Goal: Task Accomplishment & Management: Manage account settings

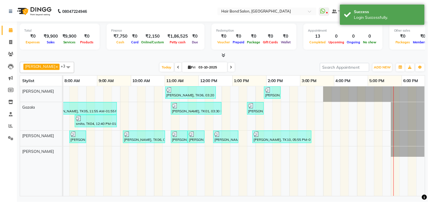
scroll to position [0, 147]
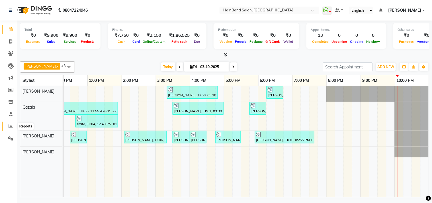
click at [9, 126] on icon at bounding box center [11, 126] width 4 height 4
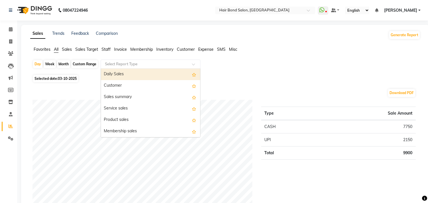
click at [187, 63] on div at bounding box center [150, 64] width 99 height 6
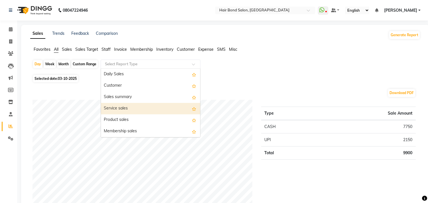
click at [155, 110] on div "Service sales" at bounding box center [150, 108] width 99 height 11
select select "full_report"
select select "csv"
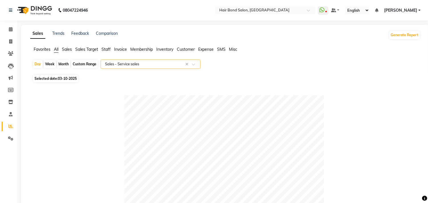
click at [63, 64] on div "Month" at bounding box center [63, 64] width 13 height 8
select select "10"
select select "2025"
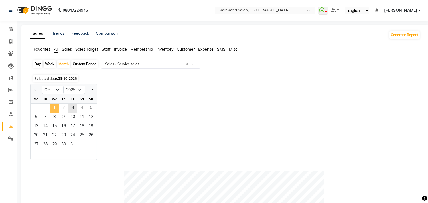
click at [56, 106] on span "1" at bounding box center [54, 108] width 9 height 9
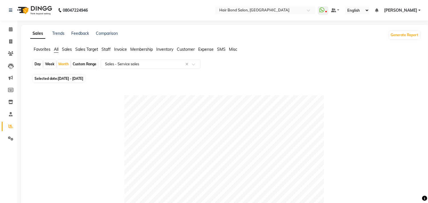
click at [67, 49] on span "Sales" at bounding box center [67, 49] width 10 height 5
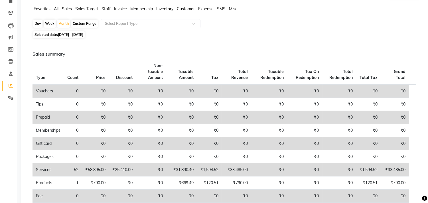
scroll to position [16, 0]
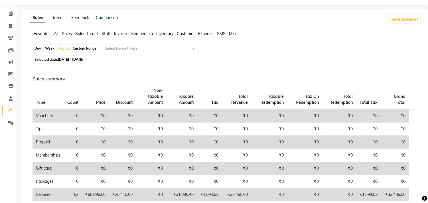
click at [79, 35] on span "Sales Target" at bounding box center [86, 33] width 23 height 5
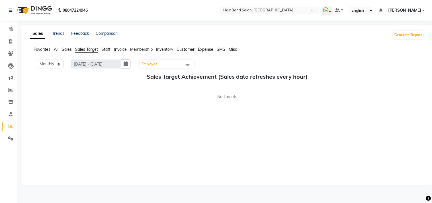
click at [56, 48] on span "All" at bounding box center [56, 49] width 5 height 5
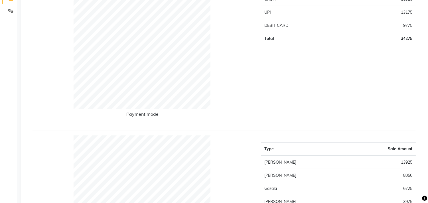
scroll to position [32, 0]
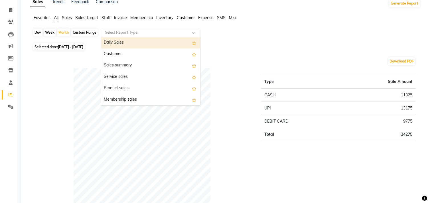
click at [193, 33] on span at bounding box center [195, 34] width 7 height 6
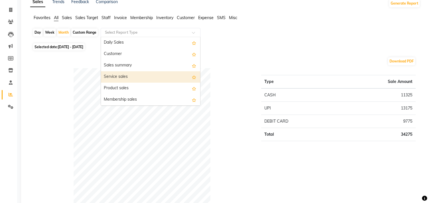
click at [142, 78] on div "Service sales" at bounding box center [150, 76] width 99 height 11
select select "full_report"
select select "csv"
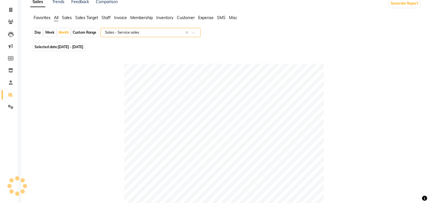
scroll to position [0, 0]
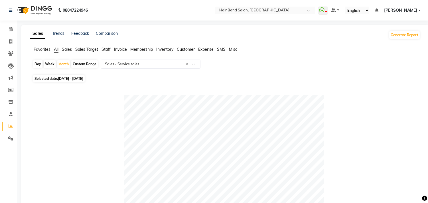
click at [141, 50] on span "Membership" at bounding box center [141, 49] width 23 height 5
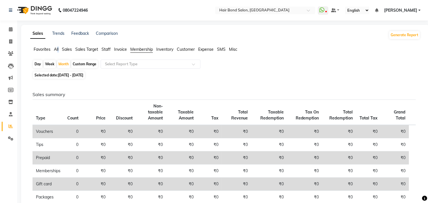
click at [58, 49] on ul "Favorites All Sales Sales Target Staff Invoice Membership Inventory Customer Ex…" at bounding box center [225, 49] width 390 height 6
click at [57, 50] on span "All" at bounding box center [56, 49] width 5 height 5
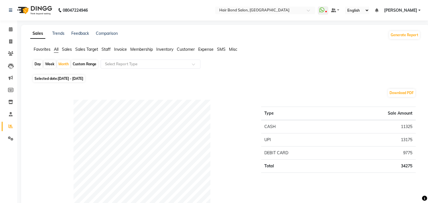
drag, startPoint x: 160, startPoint y: 60, endPoint x: 155, endPoint y: 58, distance: 5.1
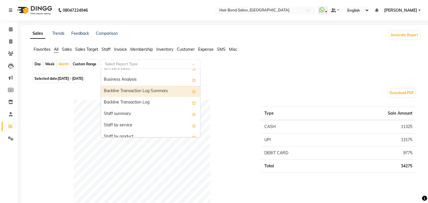
scroll to position [158, 0]
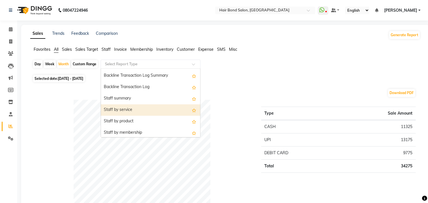
drag, startPoint x: 134, startPoint y: 110, endPoint x: 135, endPoint y: 114, distance: 4.1
click at [135, 114] on div "Staff by service" at bounding box center [150, 109] width 99 height 11
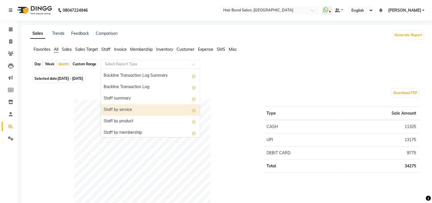
select select "full_report"
select select "csv"
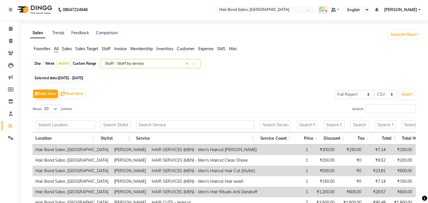
scroll to position [0, 0]
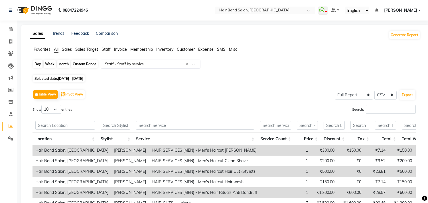
click at [63, 63] on div "Month" at bounding box center [63, 64] width 13 height 8
select select "10"
select select "2025"
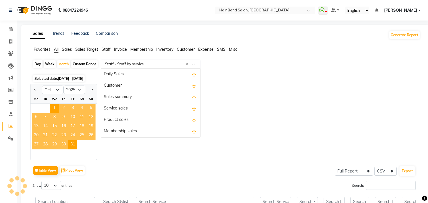
click at [157, 66] on input "text" at bounding box center [145, 64] width 82 height 6
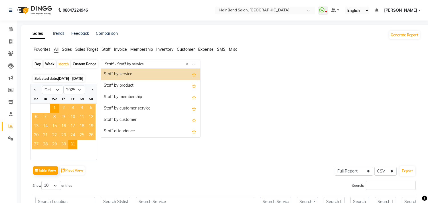
click at [149, 75] on div "Staff by service" at bounding box center [150, 74] width 99 height 11
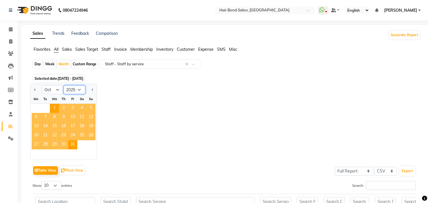
click at [78, 89] on select "2015 2016 2017 2018 2019 2020 2021 2022 2023 2024 2025 2026 2027 2028 2029 2030…" at bounding box center [75, 90] width 22 height 9
drag, startPoint x: 141, startPoint y: 105, endPoint x: 137, endPoint y: 104, distance: 4.0
click at [139, 104] on div "Jan Feb Mar Apr May Jun [DATE] Aug Sep Oct Nov [DATE] 2016 2017 2018 2019 2020 …" at bounding box center [225, 122] width 390 height 76
click at [56, 90] on select "Jan Feb Mar Apr May Jun [DATE] Aug Sep Oct Nov Dec" at bounding box center [53, 90] width 22 height 9
select select "9"
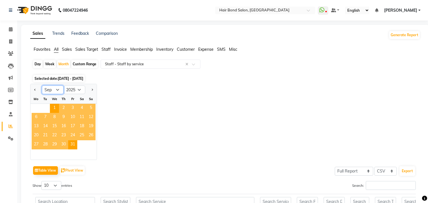
click at [42, 86] on select "Jan Feb Mar Apr May Jun [DATE] Aug Sep Oct Nov Dec" at bounding box center [53, 90] width 22 height 9
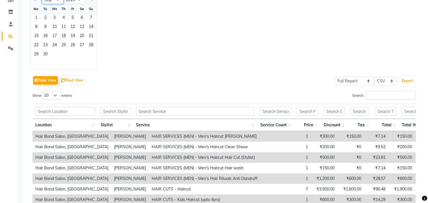
scroll to position [81, 0]
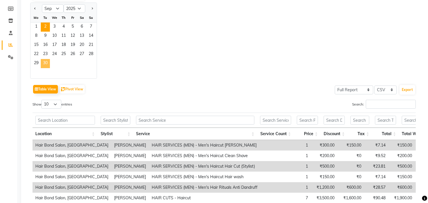
click at [44, 61] on span "30" at bounding box center [45, 63] width 9 height 9
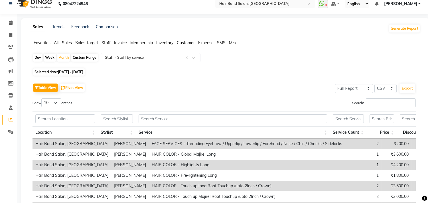
scroll to position [0, 0]
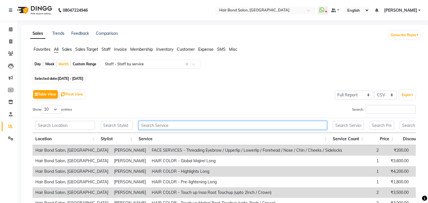
click at [188, 125] on input "text" at bounding box center [233, 125] width 188 height 9
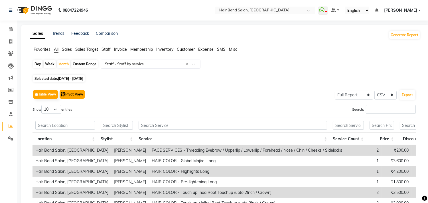
click at [72, 95] on button "Pivot View" at bounding box center [72, 94] width 25 height 9
select select "full_report"
select select "csv"
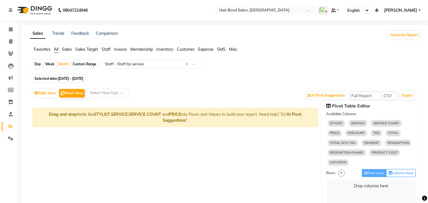
click at [337, 125] on span "STYLIST" at bounding box center [337, 123] width 18 height 6
click at [338, 125] on span "STYLIST" at bounding box center [337, 123] width 18 height 6
click at [364, 95] on select "Select Full Report Filtered Report" at bounding box center [365, 95] width 31 height 9
click at [350, 91] on select "Select Full Report Filtered Report" at bounding box center [365, 95] width 31 height 9
click at [100, 93] on input "text" at bounding box center [101, 93] width 25 height 6
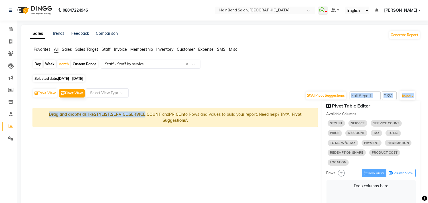
drag, startPoint x: 144, startPoint y: 101, endPoint x: 79, endPoint y: 84, distance: 67.1
click at [76, 92] on button "Pivot View" at bounding box center [72, 93] width 26 height 9
click at [49, 93] on button "Table View" at bounding box center [45, 93] width 24 height 9
select select "full_report"
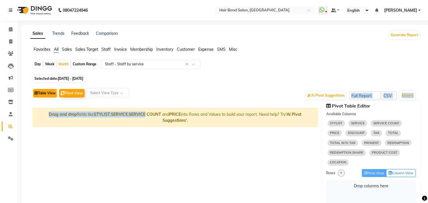
select select "csv"
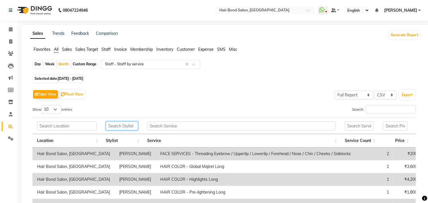
click at [120, 125] on input "text" at bounding box center [122, 125] width 32 height 9
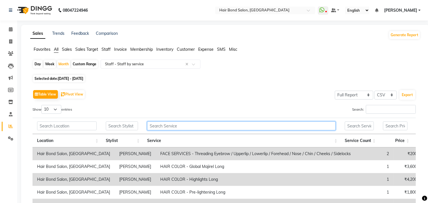
click at [222, 123] on input "text" at bounding box center [241, 125] width 188 height 9
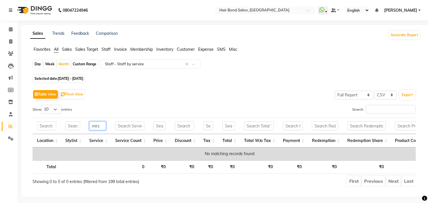
type input "[PERSON_NAME]"
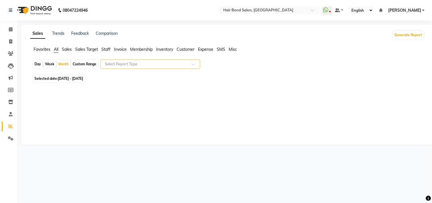
drag, startPoint x: 196, startPoint y: 65, endPoint x: 192, endPoint y: 64, distance: 3.9
click at [196, 65] on span at bounding box center [195, 66] width 7 height 6
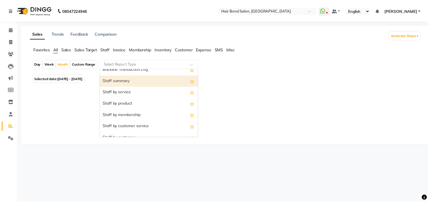
scroll to position [190, 0]
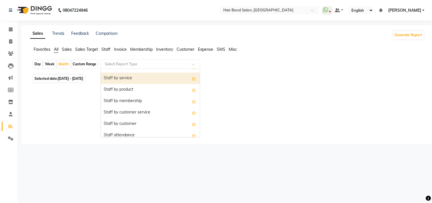
click at [125, 79] on div "Staff by service" at bounding box center [150, 78] width 99 height 11
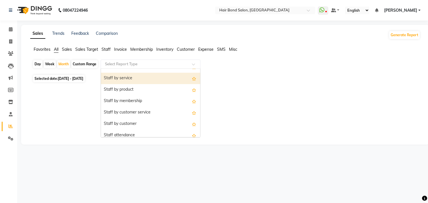
select select "full_report"
select select "csv"
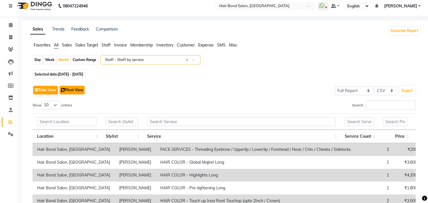
scroll to position [0, 0]
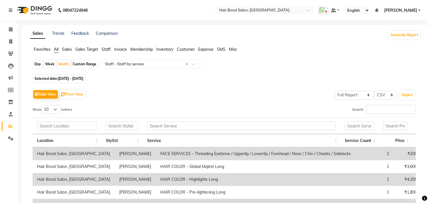
click at [65, 48] on span "Sales" at bounding box center [67, 49] width 10 height 5
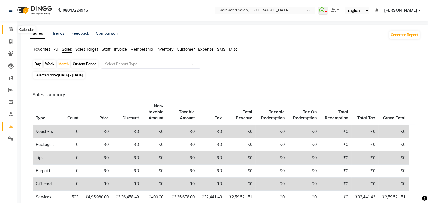
click at [9, 30] on icon at bounding box center [11, 29] width 4 height 4
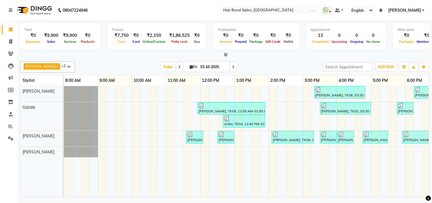
scroll to position [0, 147]
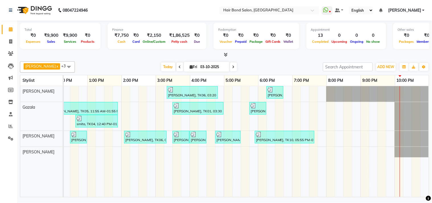
drag, startPoint x: 224, startPoint y: 64, endPoint x: 223, endPoint y: 61, distance: 2.9
click at [222, 62] on div "[PERSON_NAME] x [PERSON_NAME] x +3 Select All [PERSON_NAME] [PERSON_NAME] [PERS…" at bounding box center [225, 66] width 410 height 11
click at [233, 66] on icon at bounding box center [234, 66] width 2 height 3
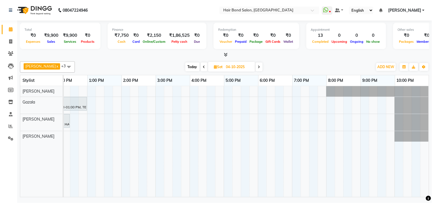
scroll to position [0, 0]
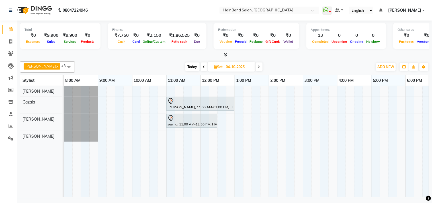
click at [12, 28] on icon at bounding box center [11, 29] width 4 height 4
click at [256, 66] on span at bounding box center [259, 66] width 7 height 9
type input "05-10-2025"
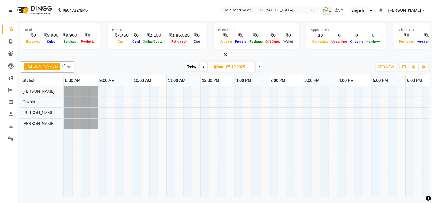
click at [423, 10] on link "[PERSON_NAME]" at bounding box center [407, 10] width 36 height 6
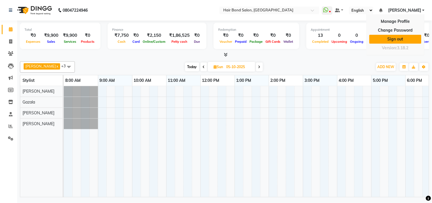
click at [396, 39] on link "Sign out" at bounding box center [396, 39] width 52 height 9
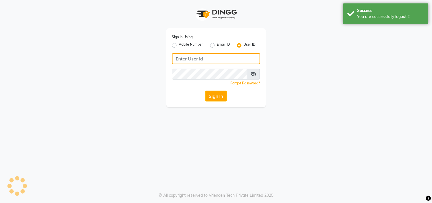
type input "8879293507"
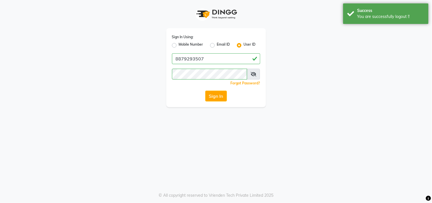
click at [179, 46] on label "Mobile Number" at bounding box center [191, 45] width 25 height 7
click at [179, 46] on input "Mobile Number" at bounding box center [181, 44] width 4 height 4
radio input "true"
radio input "false"
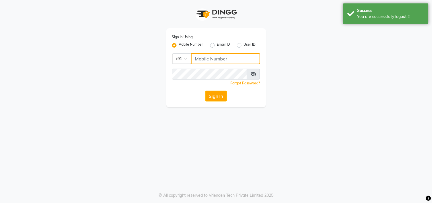
click at [237, 58] on input "Username" at bounding box center [225, 58] width 69 height 11
type input "8879293507"
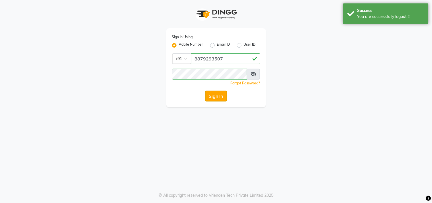
click at [215, 96] on button "Sign In" at bounding box center [217, 96] width 22 height 11
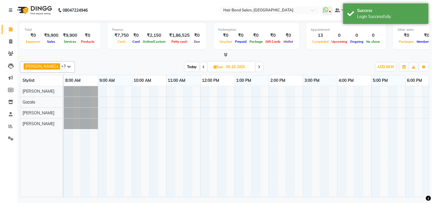
scroll to position [0, 147]
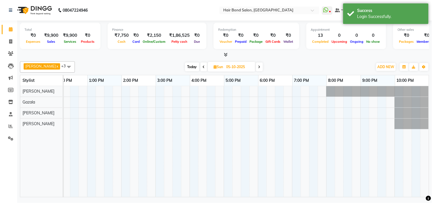
click at [203, 66] on icon at bounding box center [204, 66] width 2 height 3
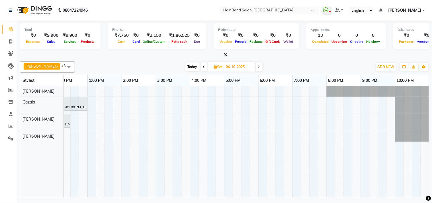
click at [201, 66] on span at bounding box center [204, 66] width 7 height 9
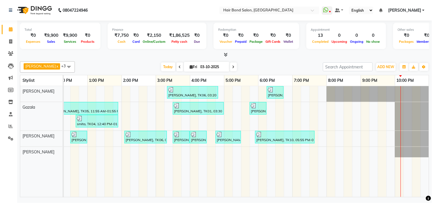
click at [233, 66] on icon at bounding box center [234, 66] width 2 height 3
type input "04-10-2025"
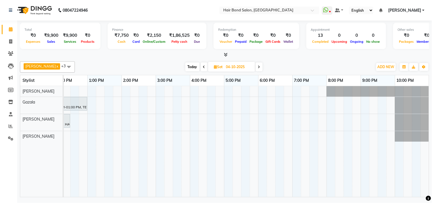
click at [418, 10] on span "[PERSON_NAME]" at bounding box center [405, 10] width 33 height 6
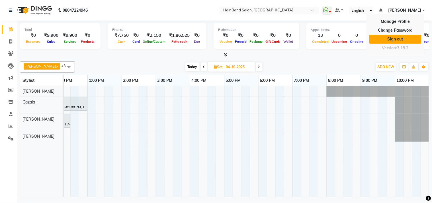
click at [401, 40] on link "Sign out" at bounding box center [396, 39] width 52 height 9
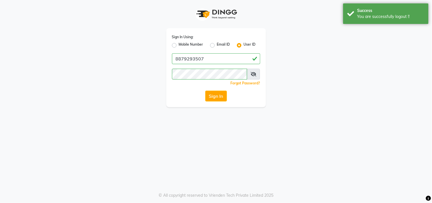
click at [179, 44] on label "Mobile Number" at bounding box center [191, 45] width 25 height 7
click at [179, 44] on input "Mobile Number" at bounding box center [181, 44] width 4 height 4
radio input "true"
radio input "false"
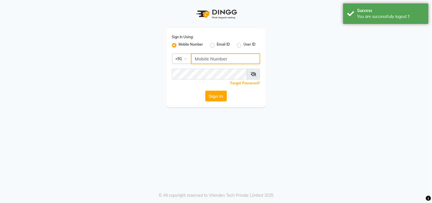
click at [245, 61] on input "Username" at bounding box center [225, 58] width 69 height 11
type input "8879293507"
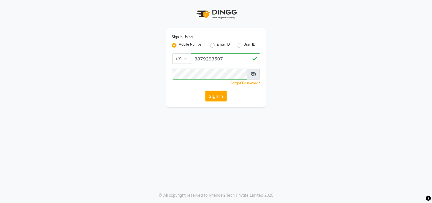
click at [215, 95] on button "Sign In" at bounding box center [217, 96] width 22 height 11
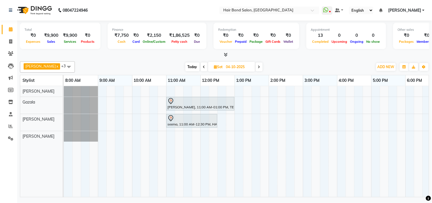
click at [423, 9] on link "[PERSON_NAME]" at bounding box center [407, 10] width 36 height 6
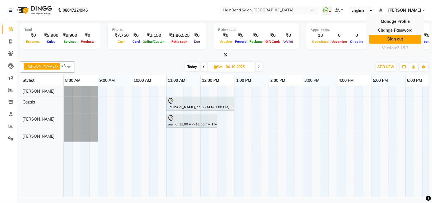
click at [402, 40] on link "Sign out" at bounding box center [396, 39] width 52 height 9
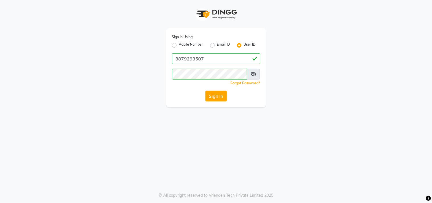
click at [179, 45] on label "Mobile Number" at bounding box center [191, 45] width 25 height 7
click at [179, 45] on input "Mobile Number" at bounding box center [181, 44] width 4 height 4
radio input "true"
radio input "false"
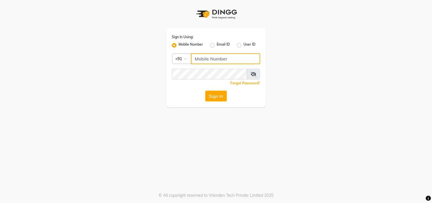
click at [235, 57] on input "Username" at bounding box center [225, 58] width 69 height 11
type input "7977751488"
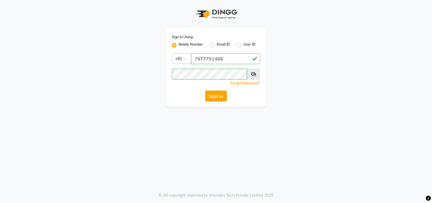
click at [217, 95] on button "Sign In" at bounding box center [217, 96] width 22 height 11
